Goal: Task Accomplishment & Management: Manage account settings

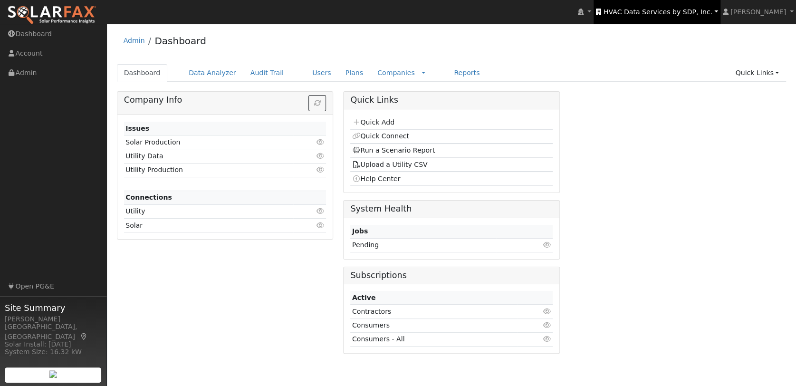
click at [674, 14] on span "HVAC Data Services by SDP, Inc." at bounding box center [657, 12] width 109 height 8
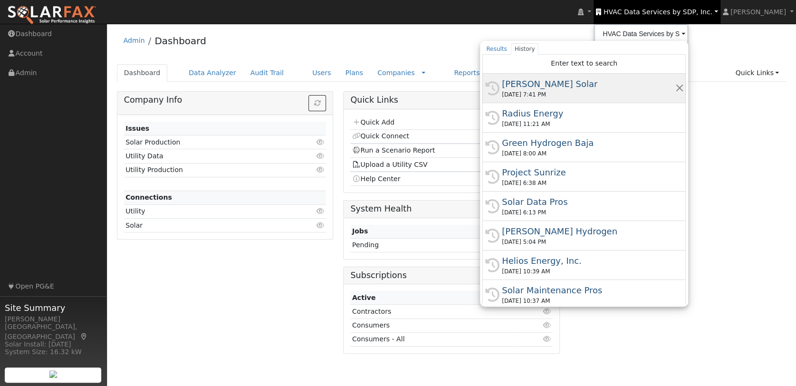
click at [546, 84] on div "[PERSON_NAME] Solar" at bounding box center [588, 83] width 173 height 13
type input "[PERSON_NAME] Solar"
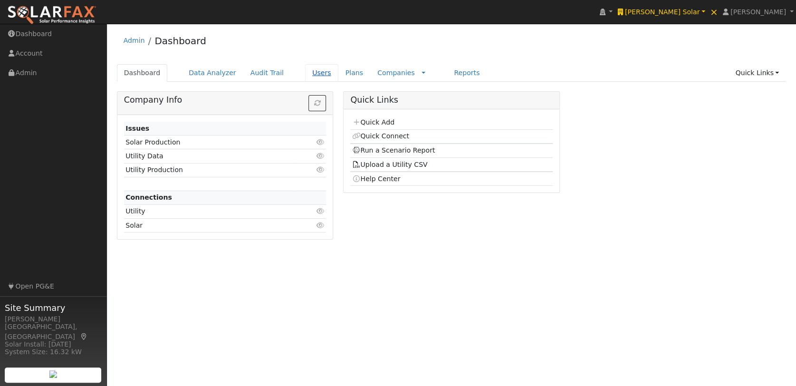
click at [305, 73] on link "Users" at bounding box center [321, 73] width 33 height 18
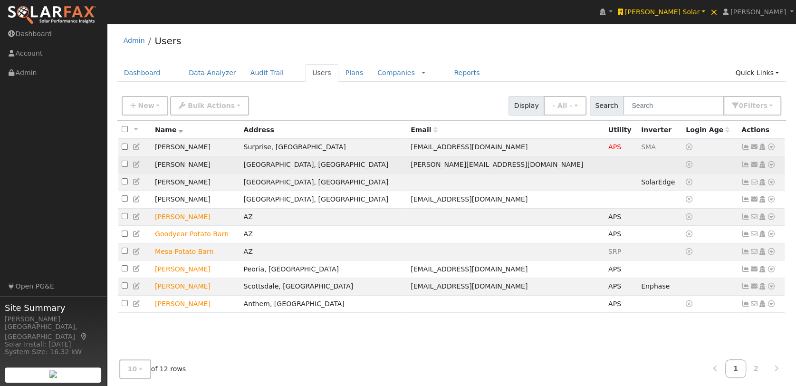
click at [755, 166] on icon at bounding box center [754, 164] width 9 height 7
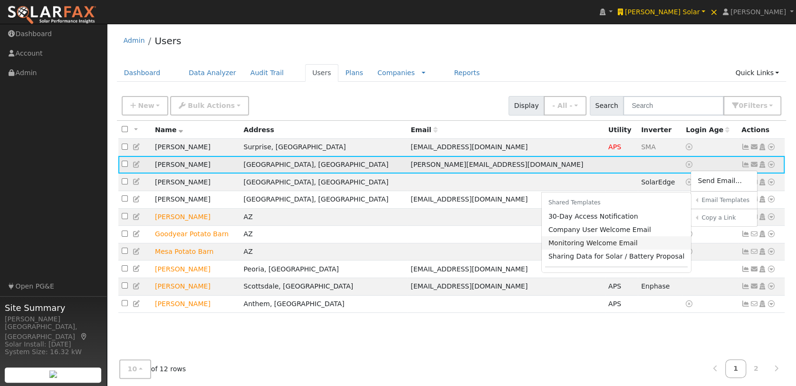
click at [580, 242] on link "Monitoring Welcome Email" at bounding box center [617, 242] width 150 height 13
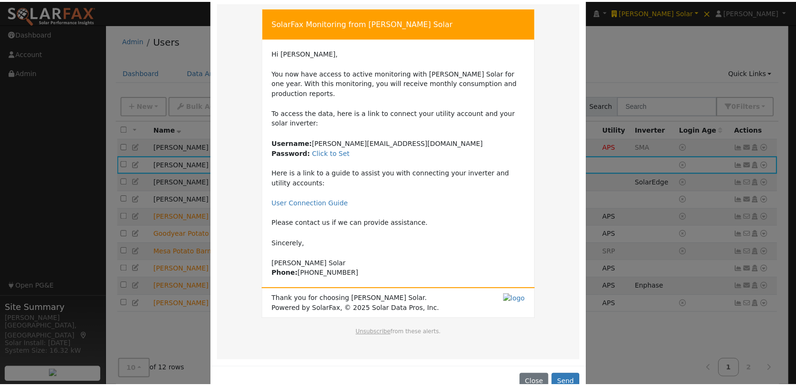
scroll to position [49, 0]
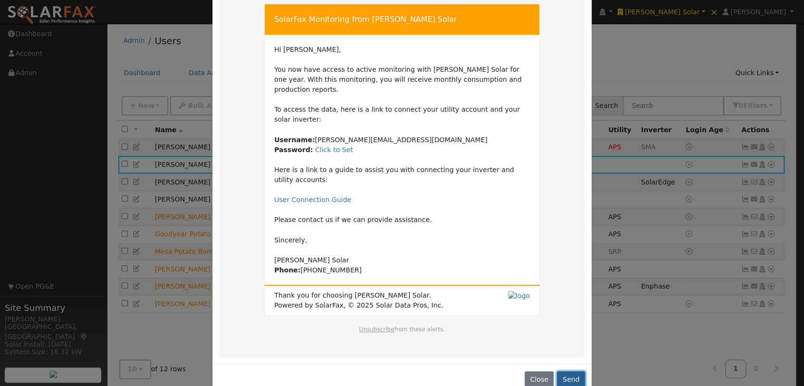
click at [570, 371] on button "Send" at bounding box center [571, 379] width 28 height 16
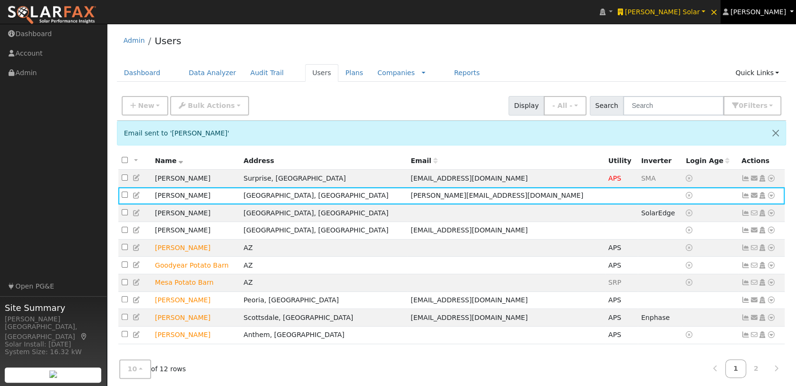
click at [767, 12] on span "[PERSON_NAME]" at bounding box center [758, 12] width 56 height 8
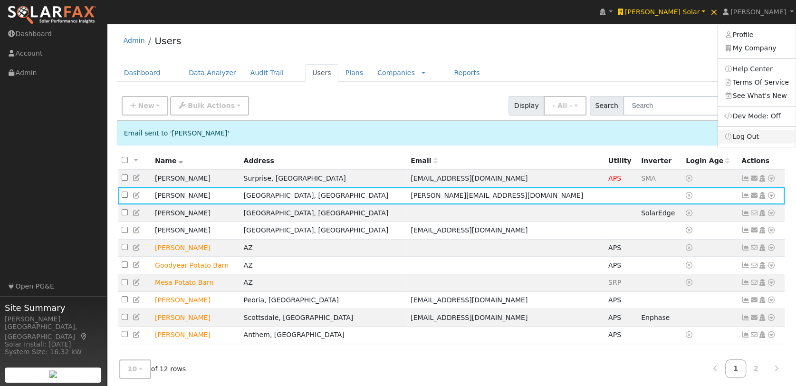
drag, startPoint x: 756, startPoint y: 137, endPoint x: 711, endPoint y: 146, distance: 46.0
click at [756, 137] on link "Log Out" at bounding box center [756, 136] width 78 height 13
